Goal: Task Accomplishment & Management: Complete application form

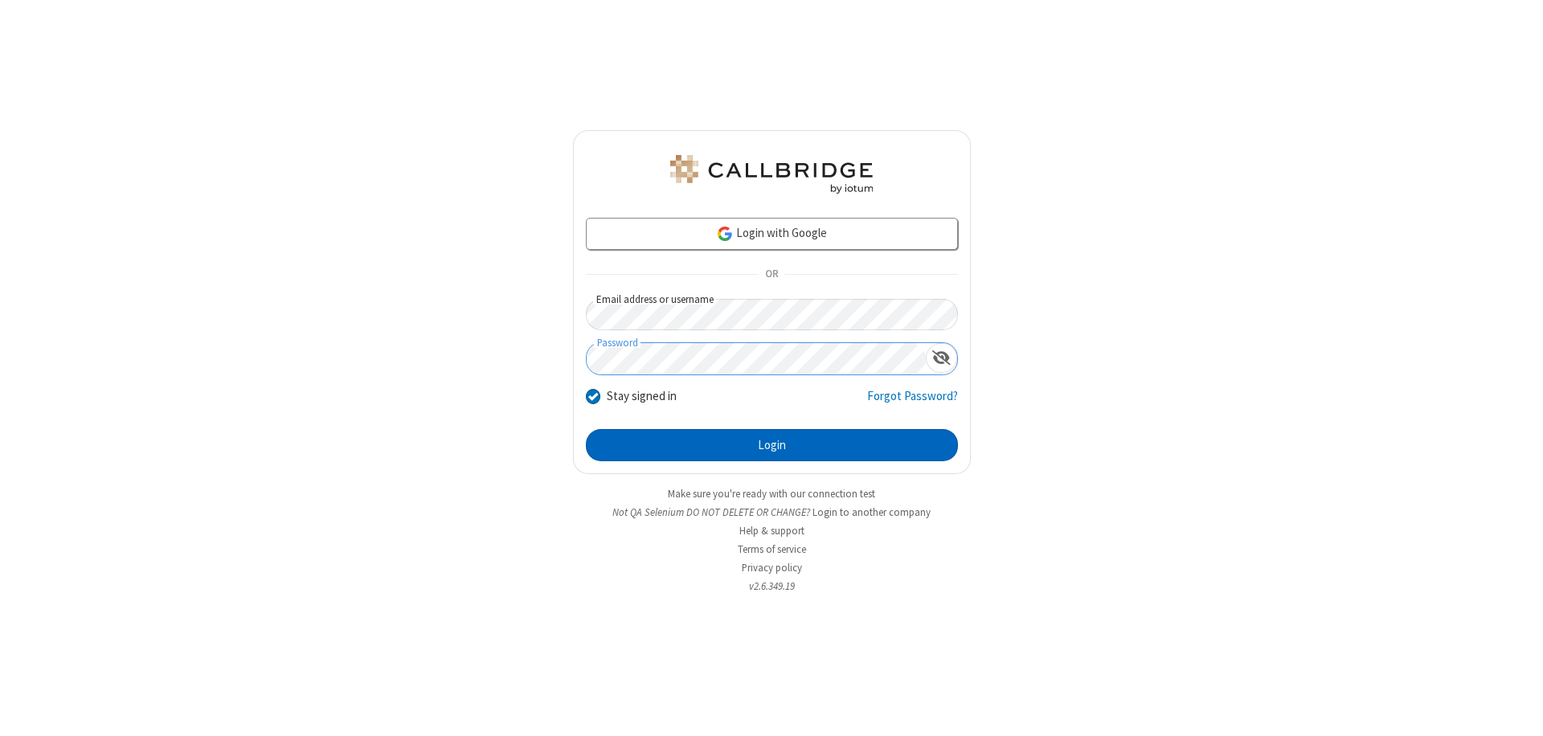
click at [771, 445] on button "Login" at bounding box center [772, 445] width 372 height 32
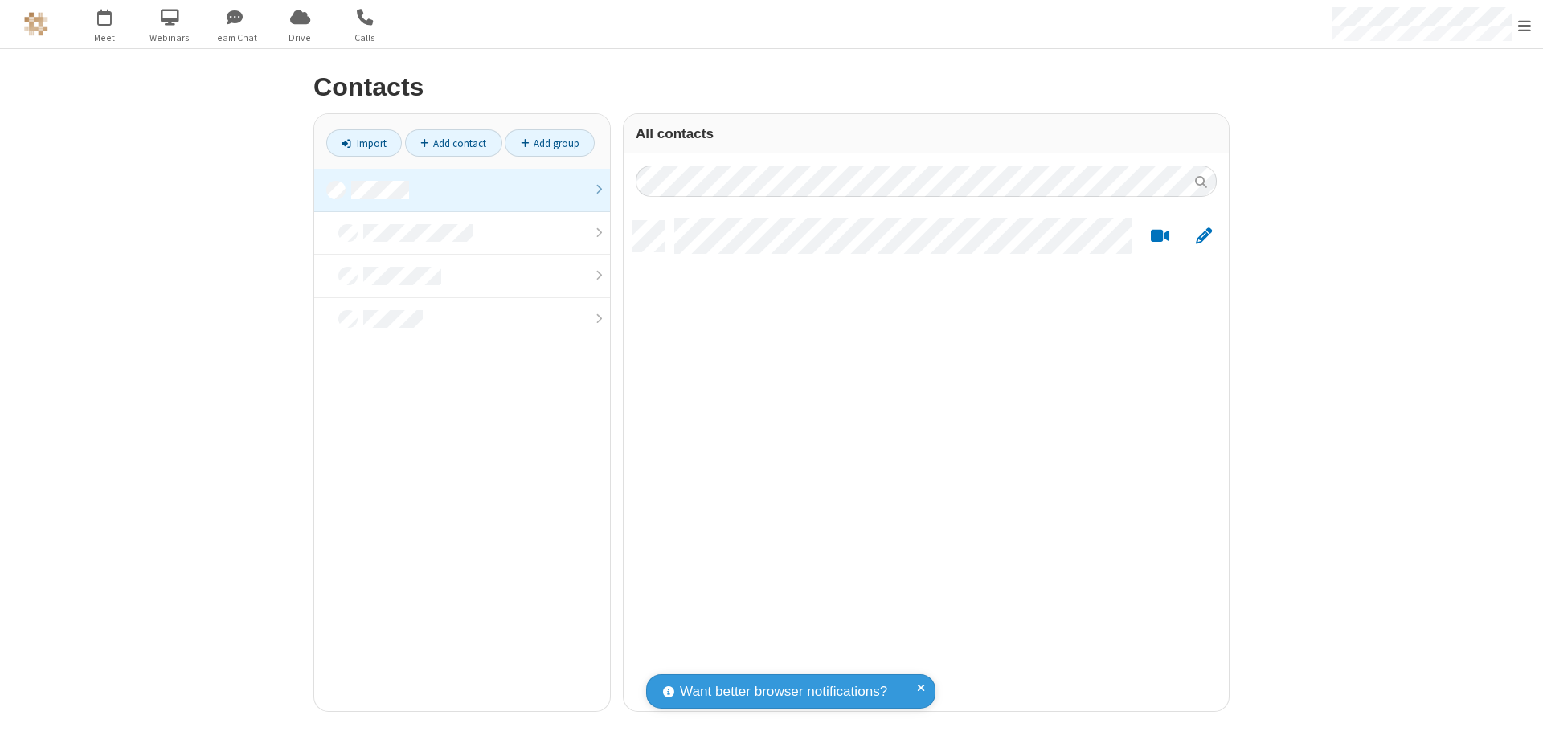
scroll to position [490, 593]
click at [462, 190] on link at bounding box center [462, 190] width 296 height 43
click at [453, 143] on link "Add contact" at bounding box center [453, 142] width 97 height 27
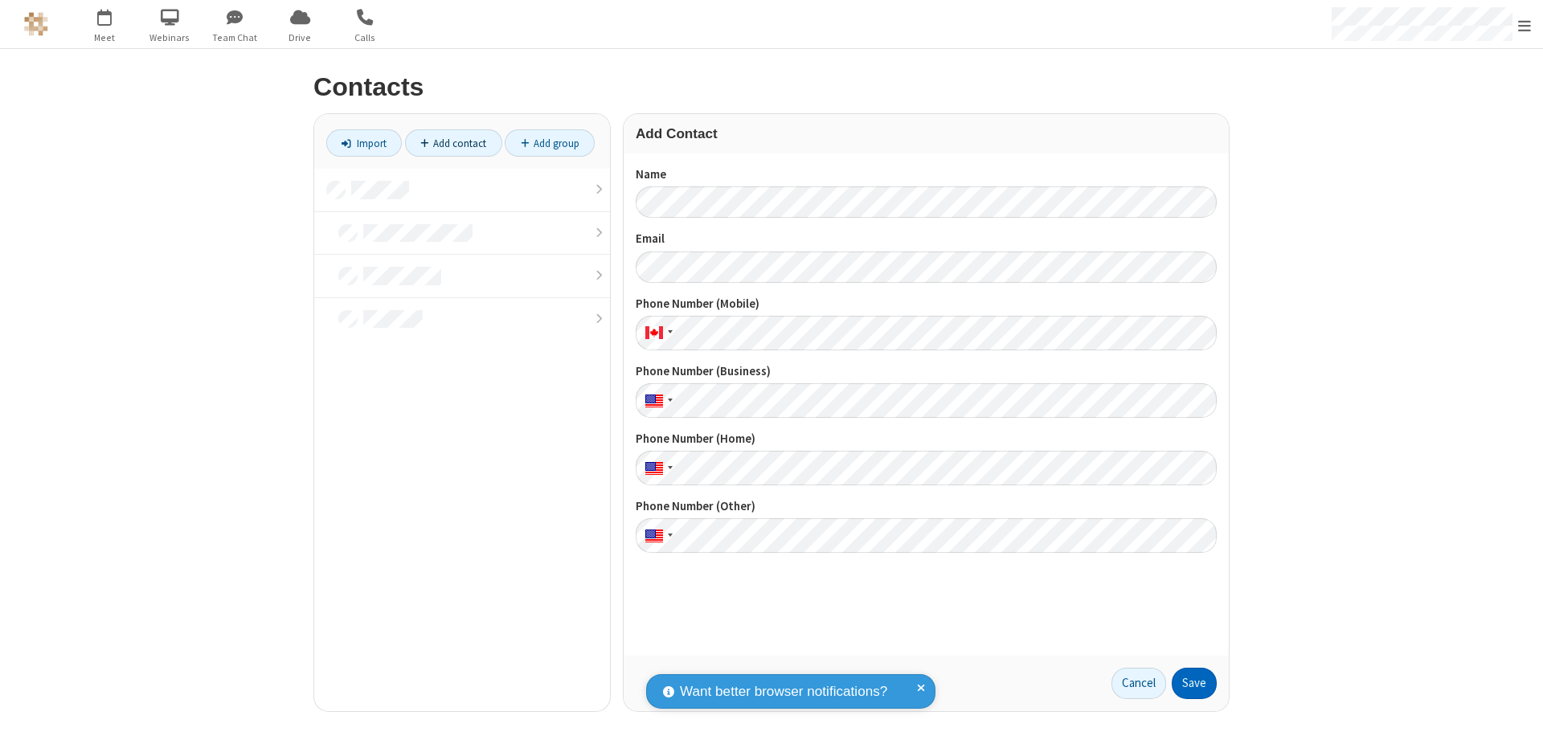
click at [1194, 683] on button "Save" at bounding box center [1194, 684] width 45 height 32
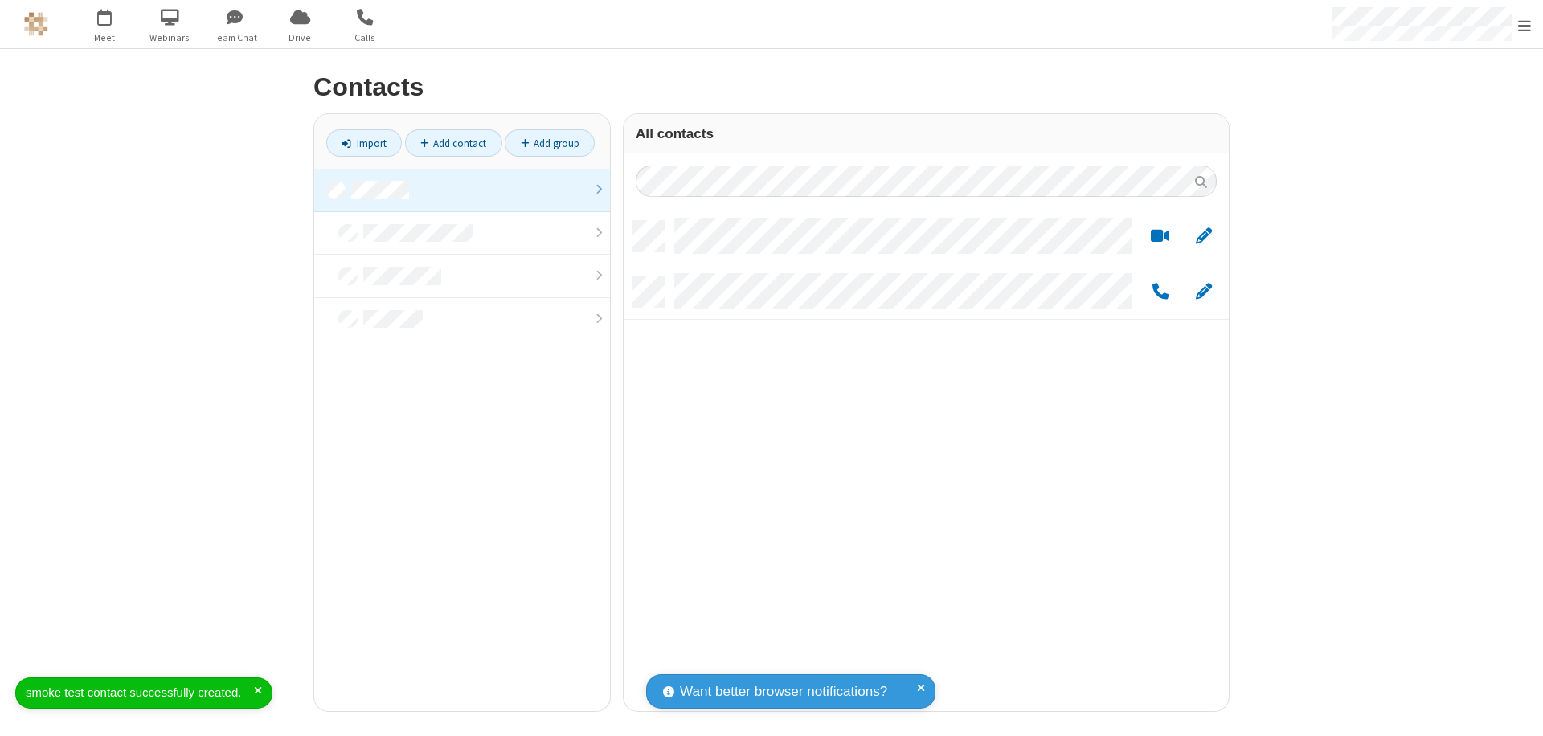
scroll to position [490, 593]
